Goal: Task Accomplishment & Management: Manage account settings

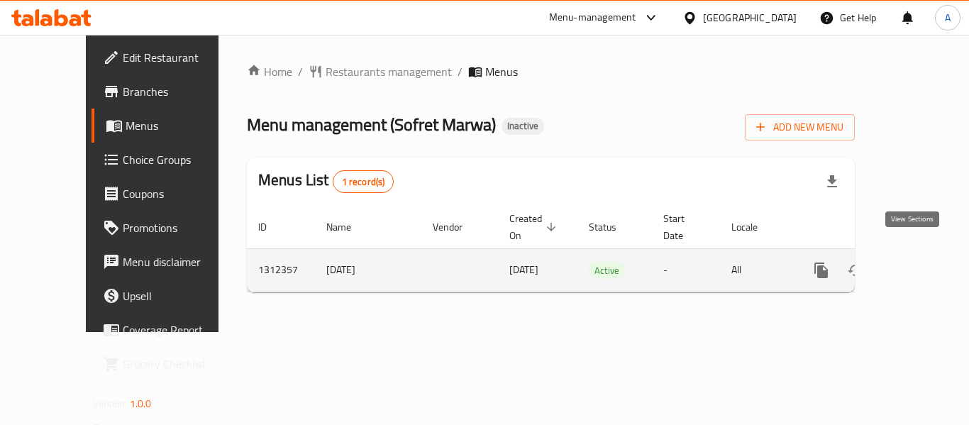
click at [915, 262] on icon "enhanced table" at bounding box center [923, 270] width 17 height 17
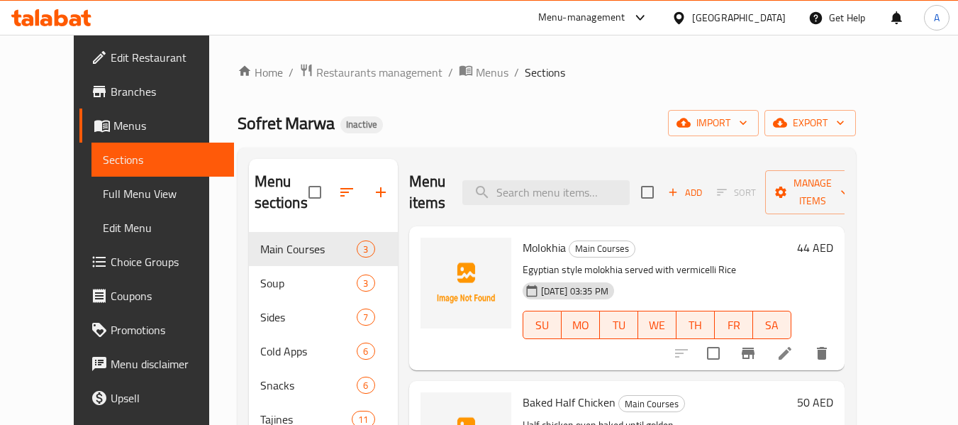
click at [425, 177] on h2 "Menu items" at bounding box center [427, 192] width 37 height 43
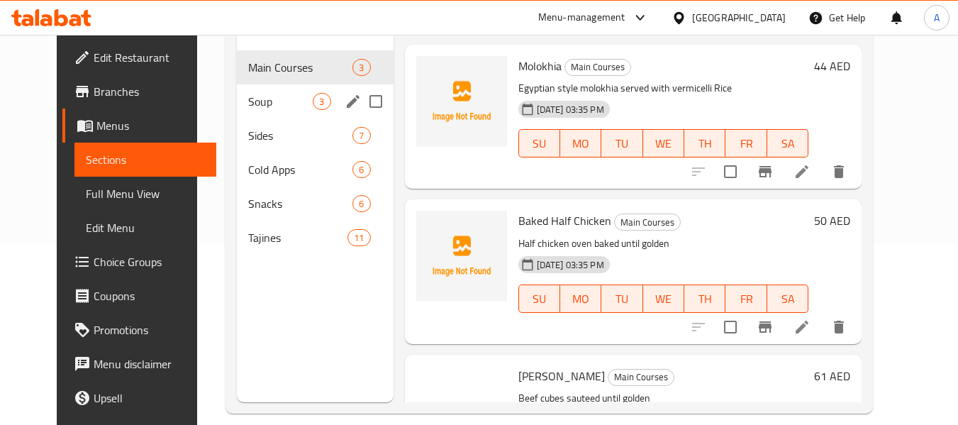
scroll to position [199, 0]
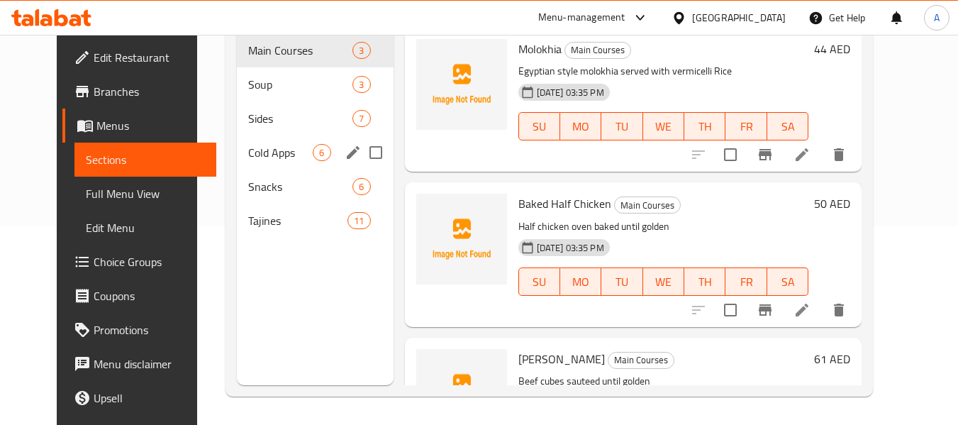
click at [274, 159] on span "Cold Apps" at bounding box center [280, 152] width 65 height 17
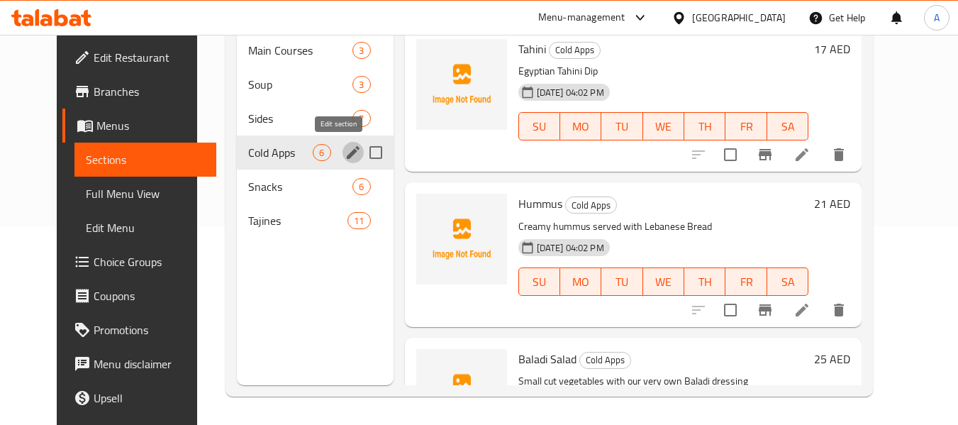
click at [345, 146] on icon "edit" at bounding box center [353, 152] width 17 height 17
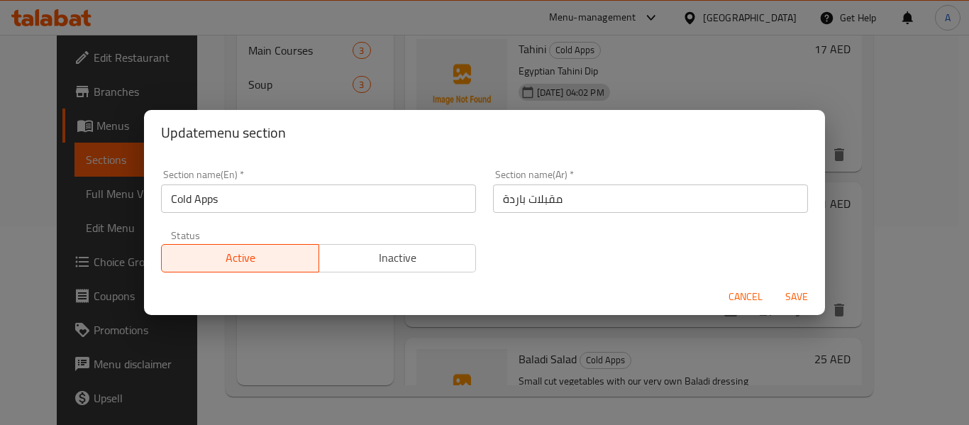
click at [737, 297] on span "Cancel" at bounding box center [746, 297] width 34 height 18
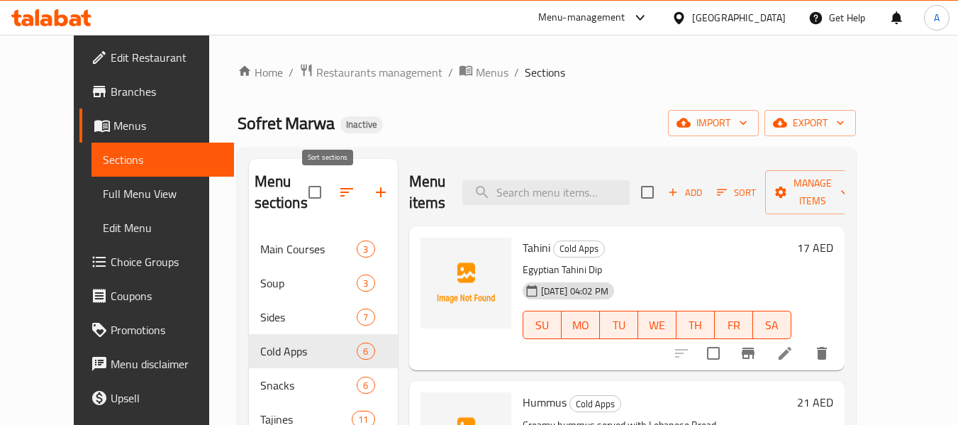
click at [338, 185] on icon "button" at bounding box center [346, 192] width 17 height 17
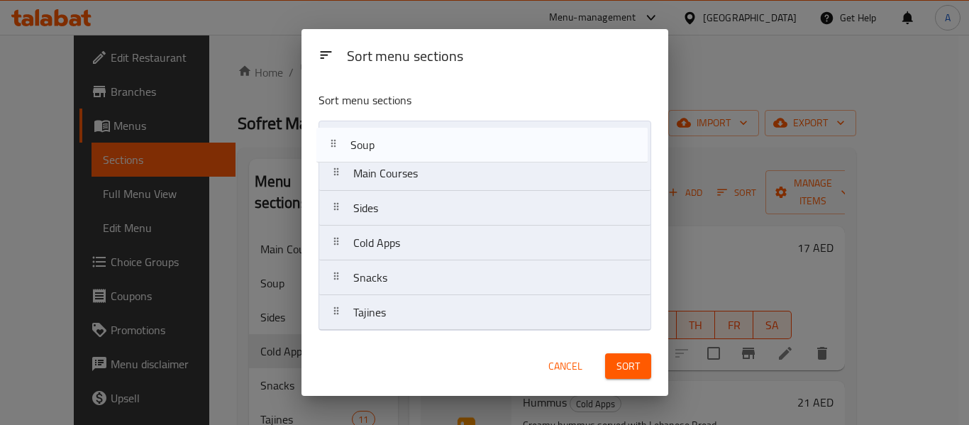
drag, startPoint x: 340, startPoint y: 177, endPoint x: 336, endPoint y: 142, distance: 35.7
click at [336, 142] on nav "Main Courses Soup Sides Cold Apps Snacks Tajines" at bounding box center [485, 226] width 333 height 210
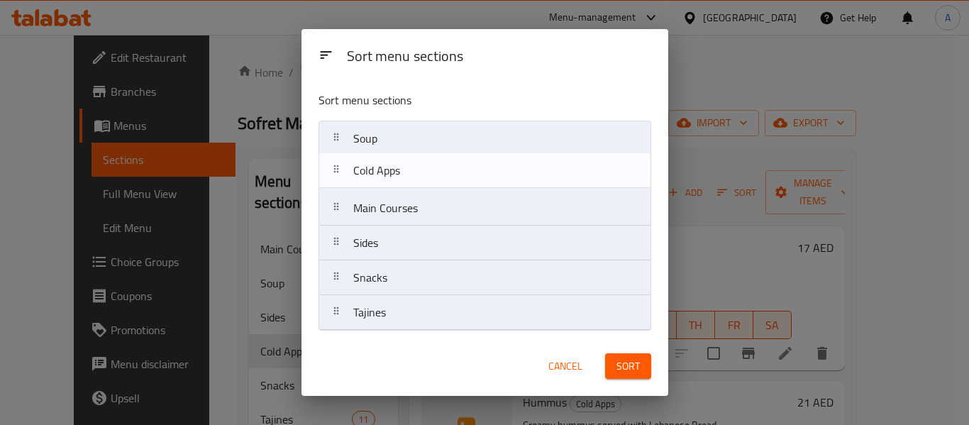
drag, startPoint x: 343, startPoint y: 246, endPoint x: 340, endPoint y: 157, distance: 89.4
click at [340, 157] on nav "Soup Main Courses Sides Cold Apps Snacks Tajines" at bounding box center [485, 226] width 333 height 210
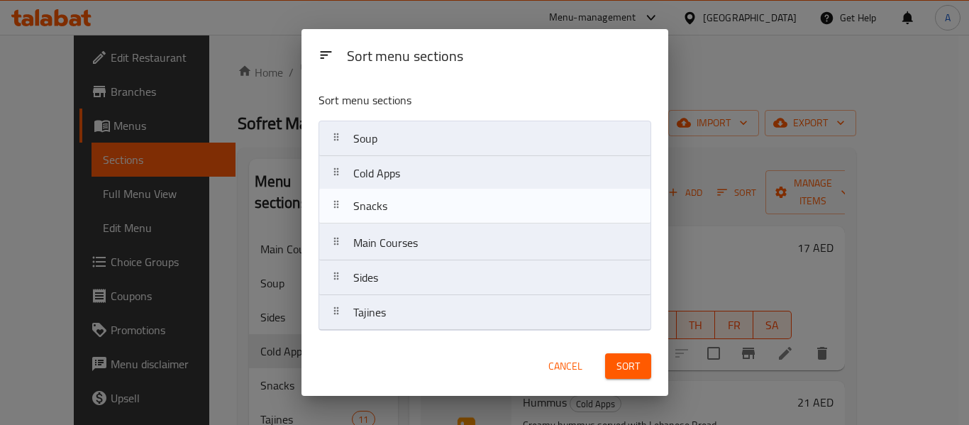
drag, startPoint x: 338, startPoint y: 280, endPoint x: 336, endPoint y: 201, distance: 79.5
click at [336, 201] on nav "Soup Cold Apps Main Courses Sides Snacks Tajines" at bounding box center [485, 226] width 333 height 210
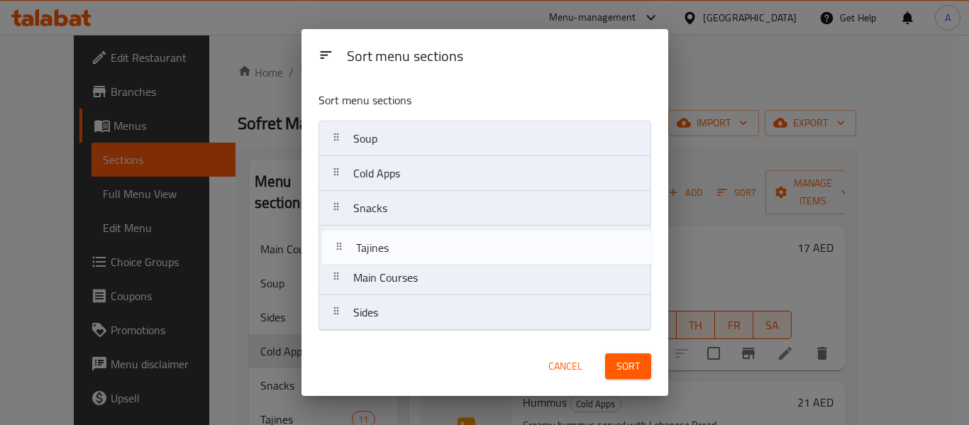
drag, startPoint x: 337, startPoint y: 313, endPoint x: 338, endPoint y: 243, distance: 69.5
click at [338, 243] on nav "Soup Cold Apps Snacks Main Courses Sides Tajines" at bounding box center [485, 226] width 333 height 210
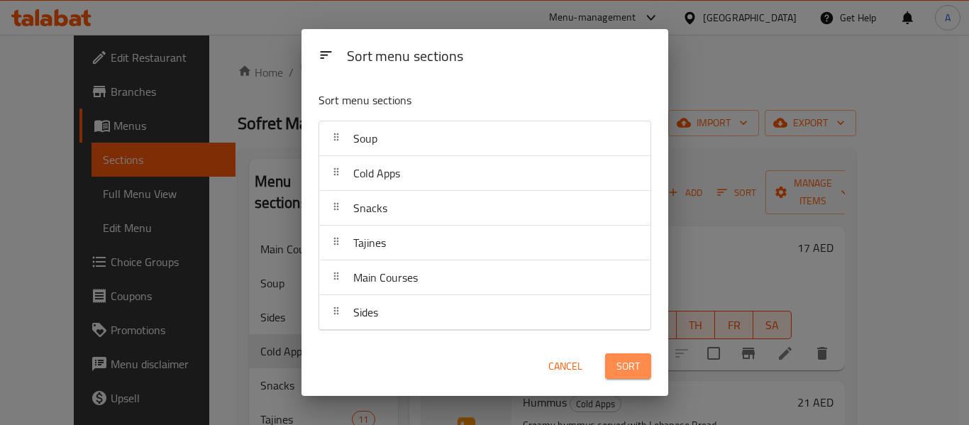
click at [636, 372] on span "Sort" at bounding box center [627, 367] width 23 height 18
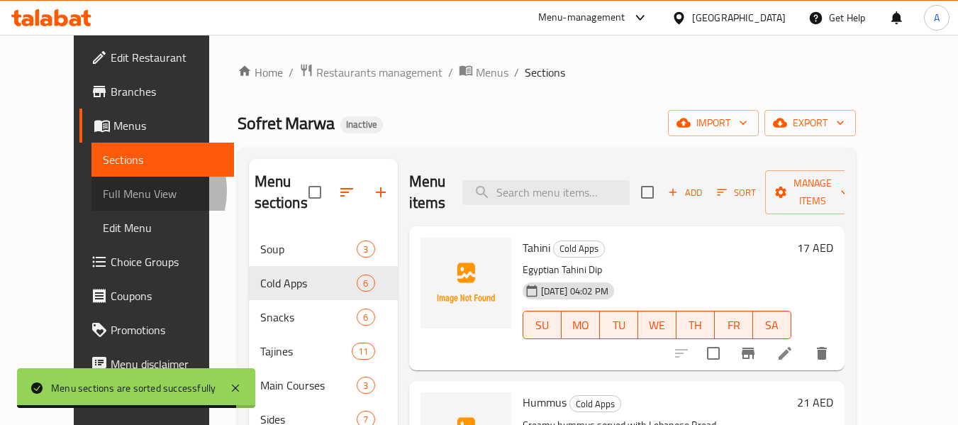
click at [103, 191] on span "Full Menu View" at bounding box center [163, 193] width 120 height 17
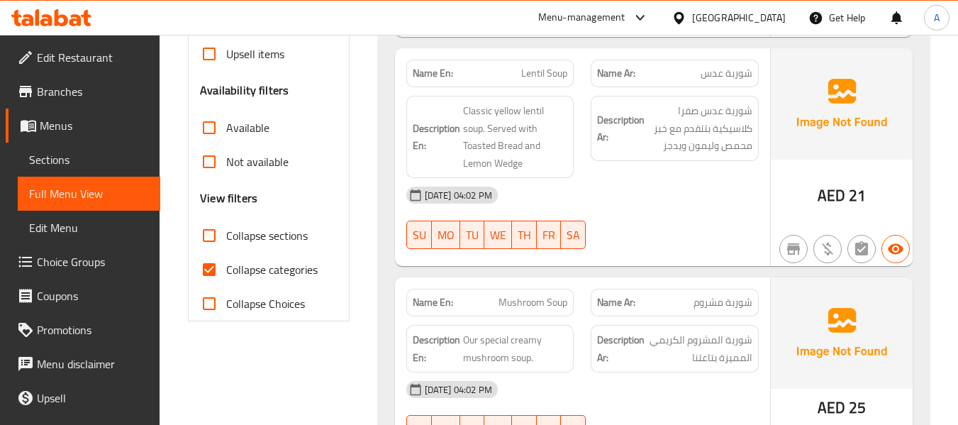
scroll to position [497, 0]
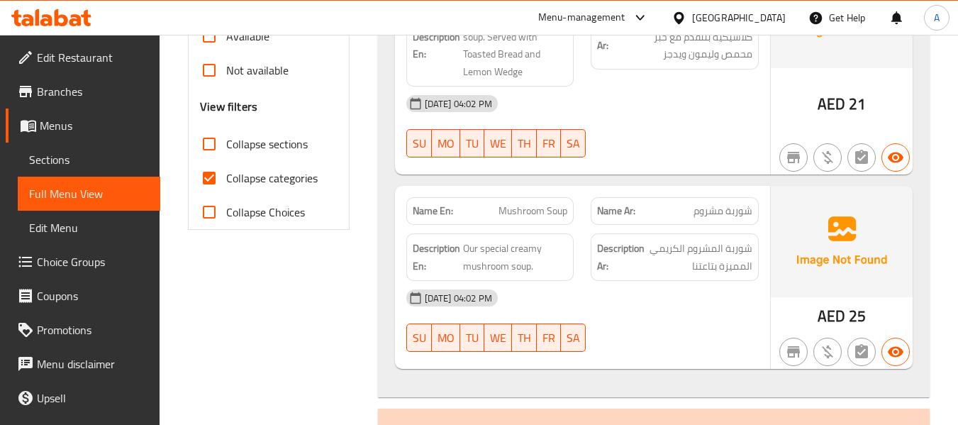
click at [267, 174] on span "Collapse categories" at bounding box center [272, 178] width 92 height 17
click at [226, 174] on input "Collapse categories" at bounding box center [209, 178] width 34 height 34
checkbox input "false"
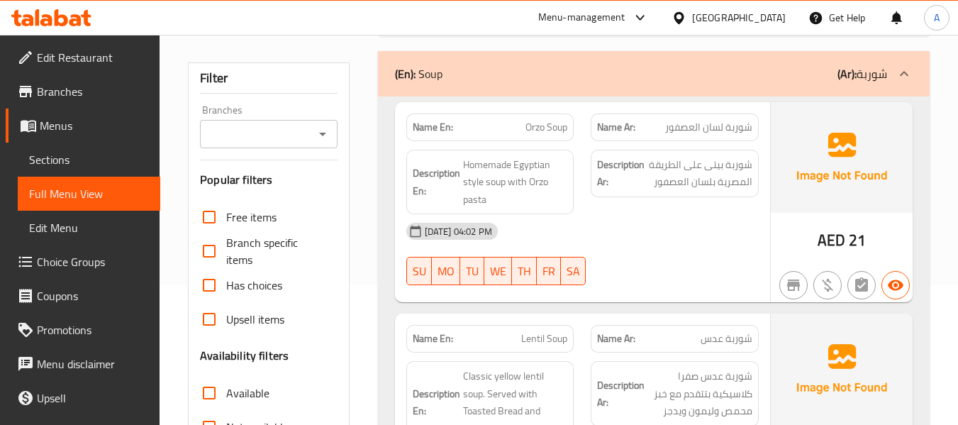
scroll to position [71, 0]
